Goal: Find contact information

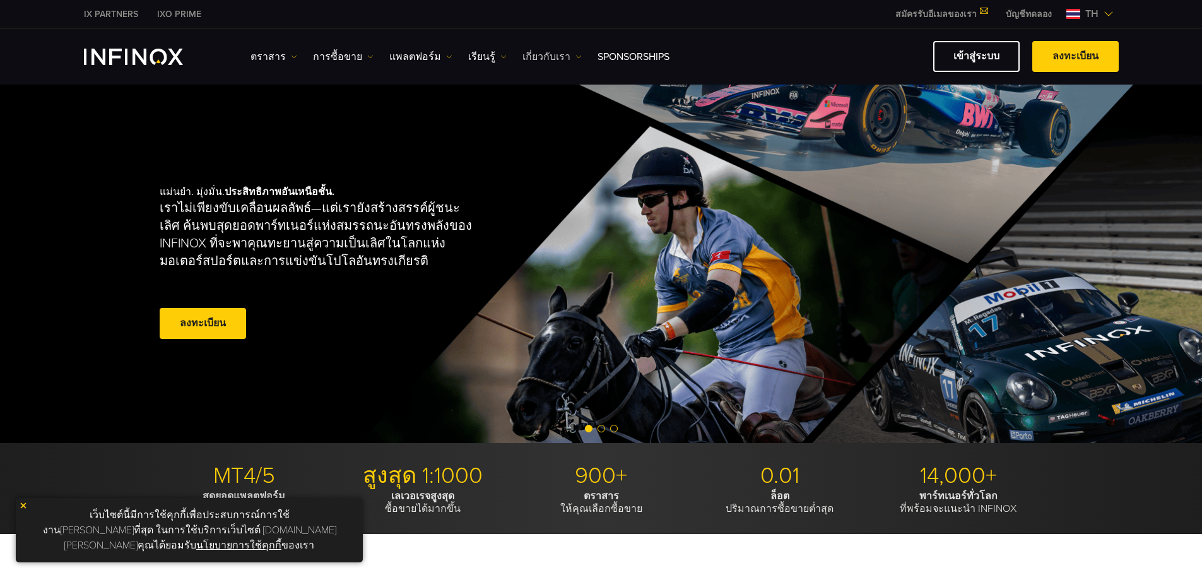
click at [542, 57] on link "เกี่ยวกับเรา" at bounding box center [551, 56] width 59 height 15
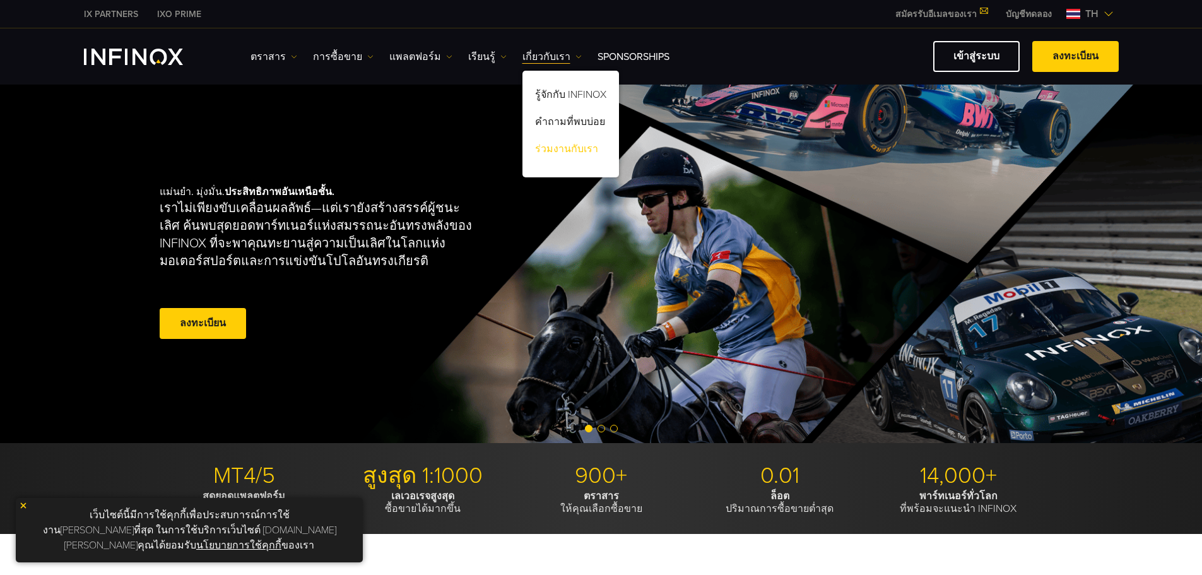
click at [550, 143] on link "ร่วมงานกับเรา" at bounding box center [570, 151] width 97 height 27
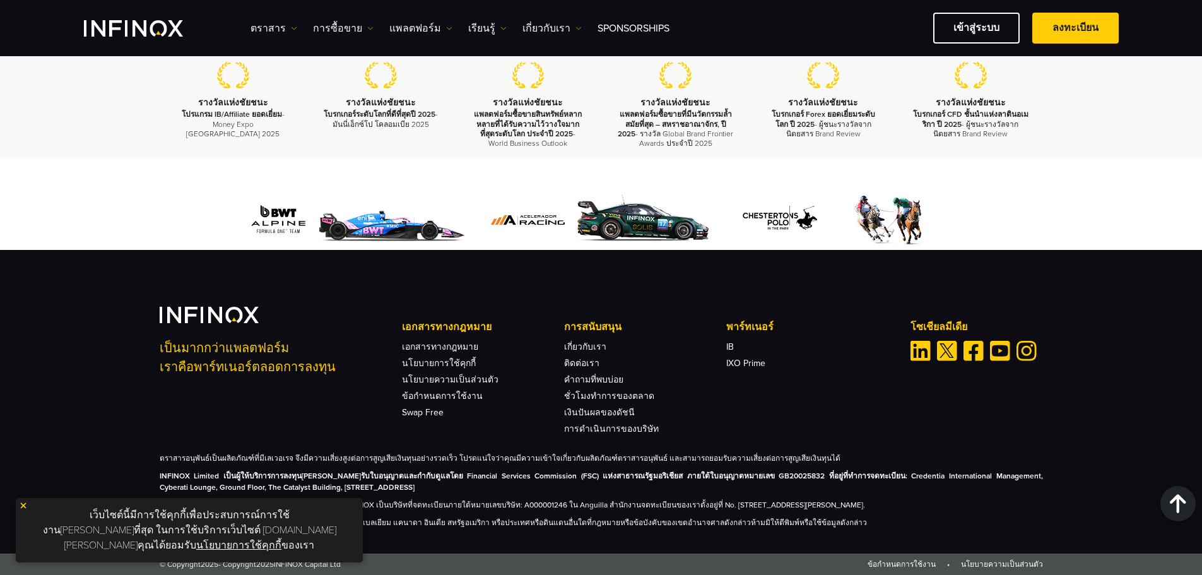
scroll to position [1658, 0]
click at [580, 362] on link "ติดต่อเรา" at bounding box center [581, 363] width 35 height 11
click at [541, 37] on div "ตราสาร ตราสาร ข้อมูลผลิตภัณฑ์ การซื้อขาย" at bounding box center [684, 28] width 868 height 31
click at [541, 28] on link "เกี่ยวกับเรา" at bounding box center [551, 28] width 59 height 15
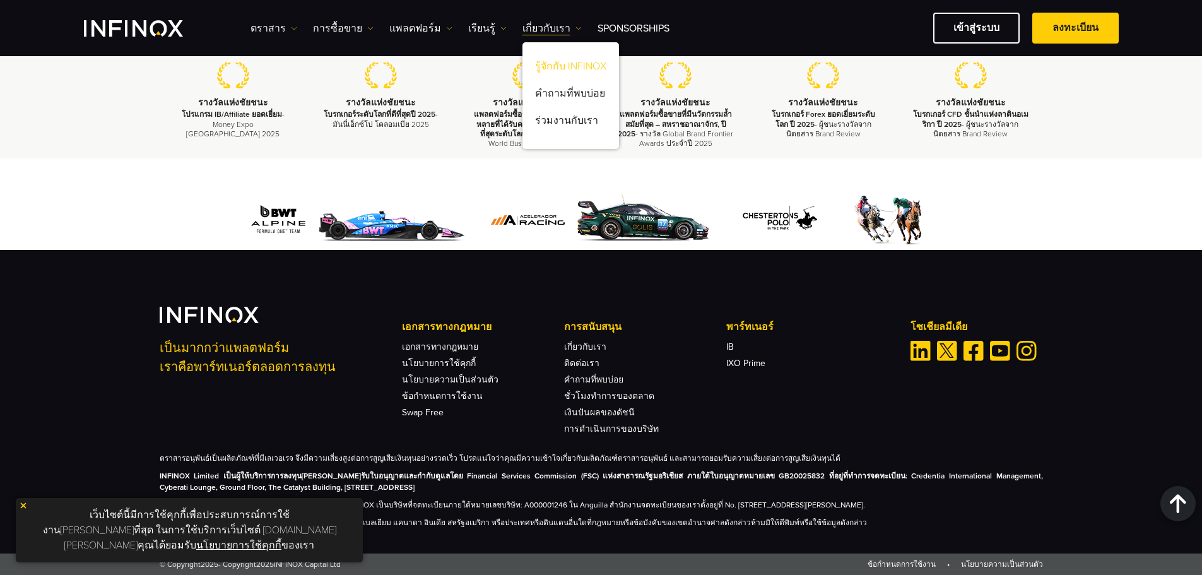
click at [540, 58] on link "รู้จักกับ INFINOX" at bounding box center [570, 68] width 97 height 27
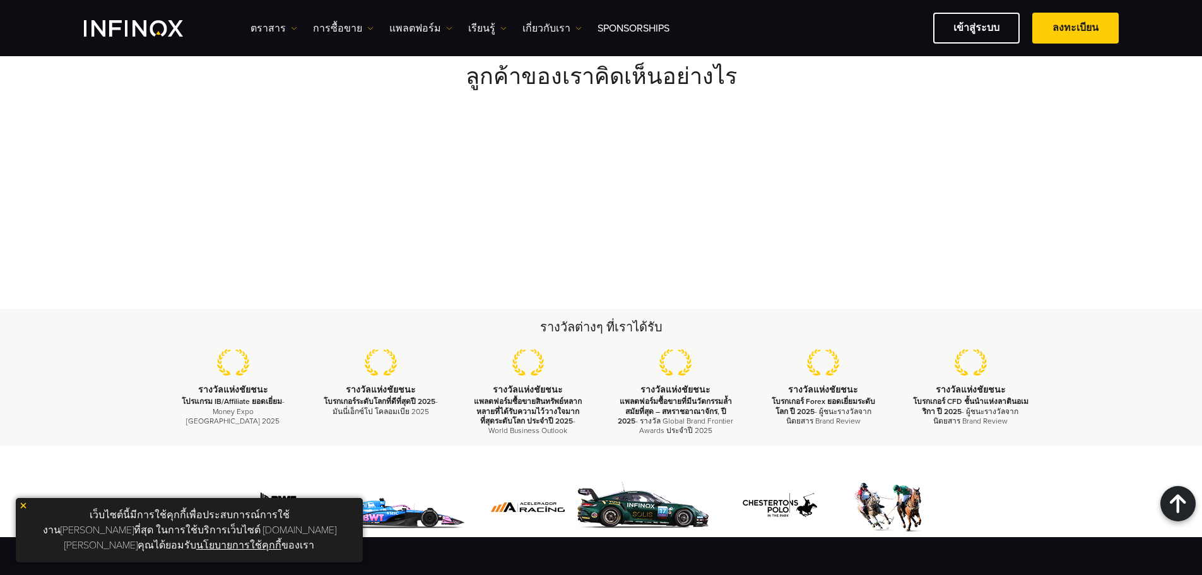
scroll to position [1658, 0]
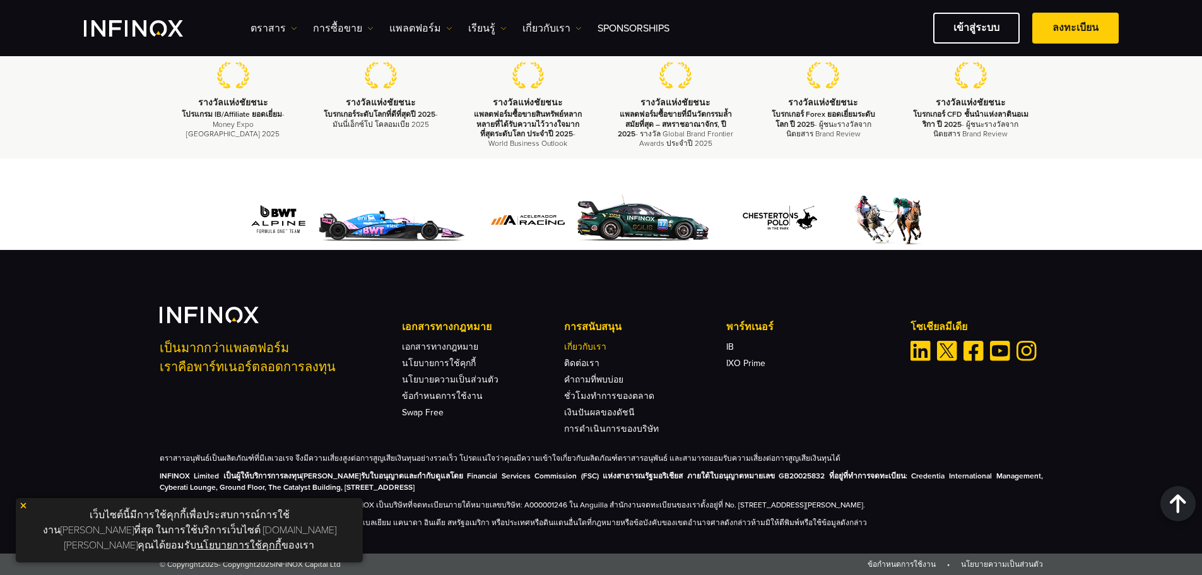
click at [599, 345] on link "เกี่ยวกับเรา" at bounding box center [585, 346] width 42 height 11
click at [575, 25] on img at bounding box center [578, 28] width 6 height 6
click at [559, 121] on link "ร่วมงานกับเรา" at bounding box center [570, 122] width 97 height 27
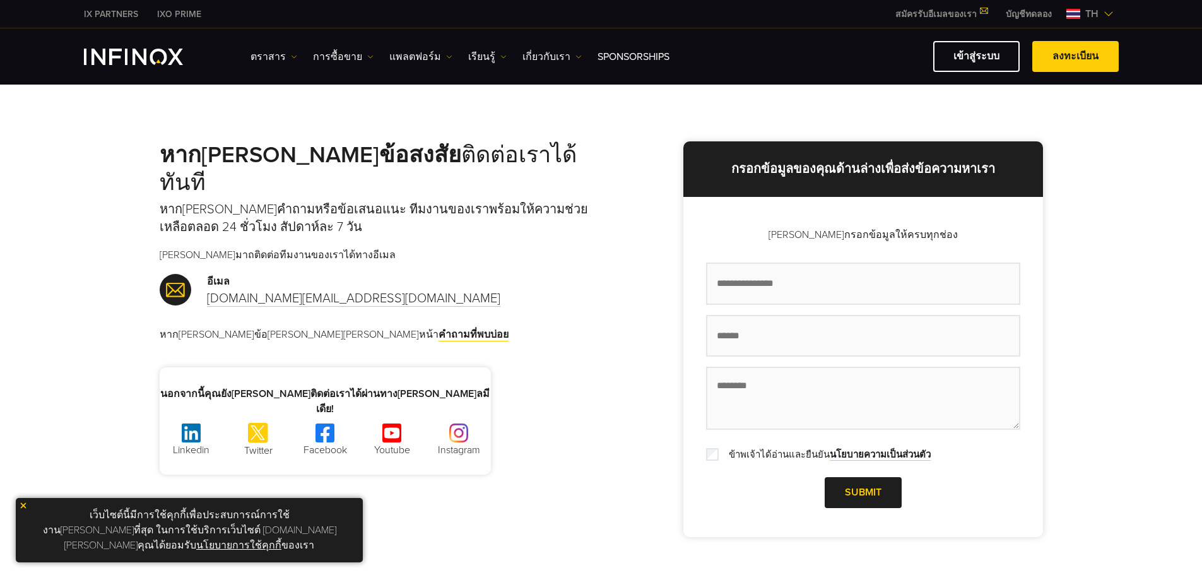
click at [193, 423] on img at bounding box center [191, 432] width 19 height 19
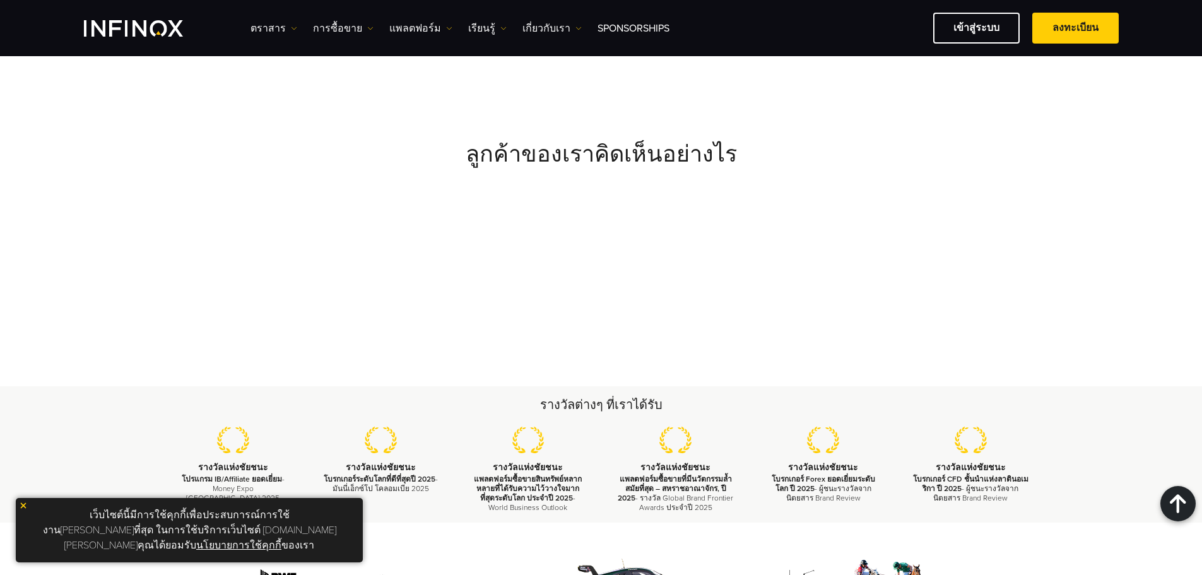
scroll to position [4646, 0]
